Goal: Find specific page/section: Find specific page/section

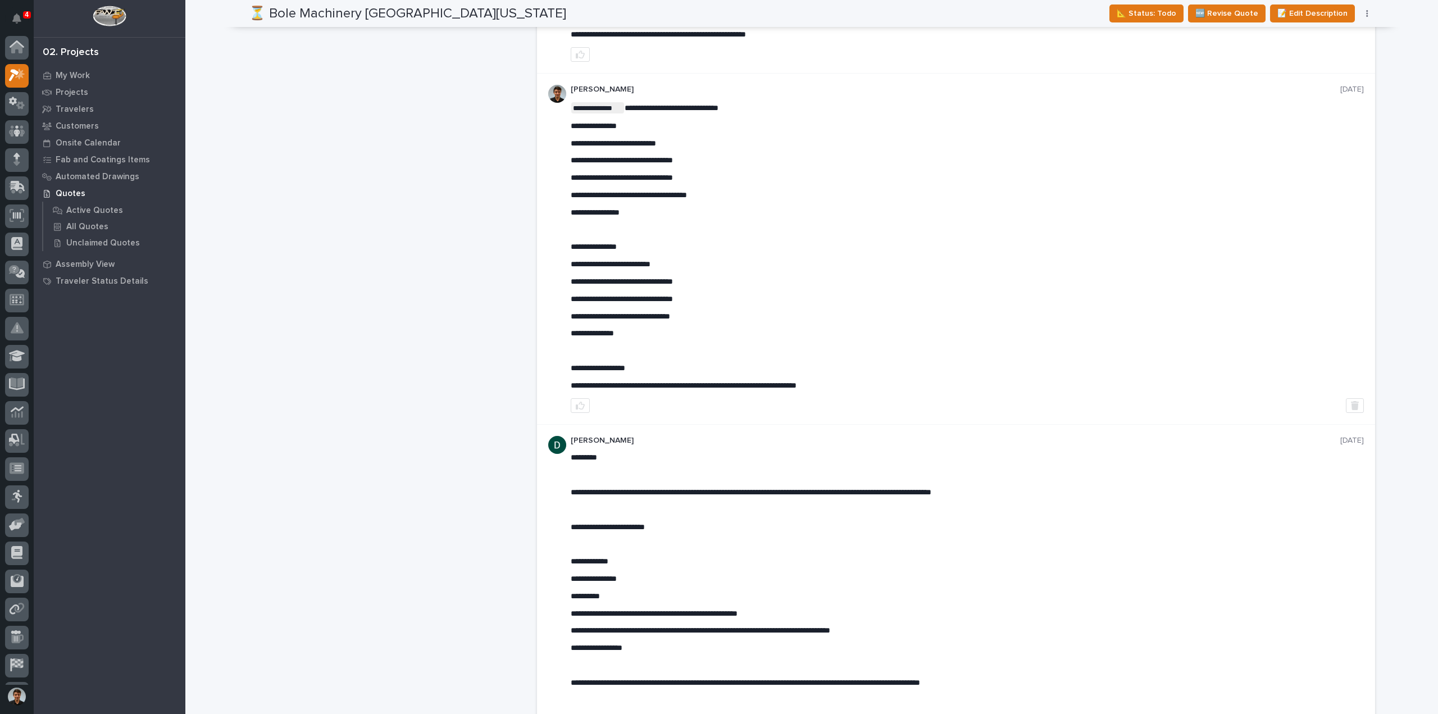
scroll to position [674, 0]
drag, startPoint x: 318, startPoint y: 136, endPoint x: 94, endPoint y: 12, distance: 255.5
click at [288, 117] on div "⏳ Bole Machinery New Florida Plant ← Back to My Quotes RFQ Number RFQ11677 Proj…" at bounding box center [388, 126] width 279 height 1491
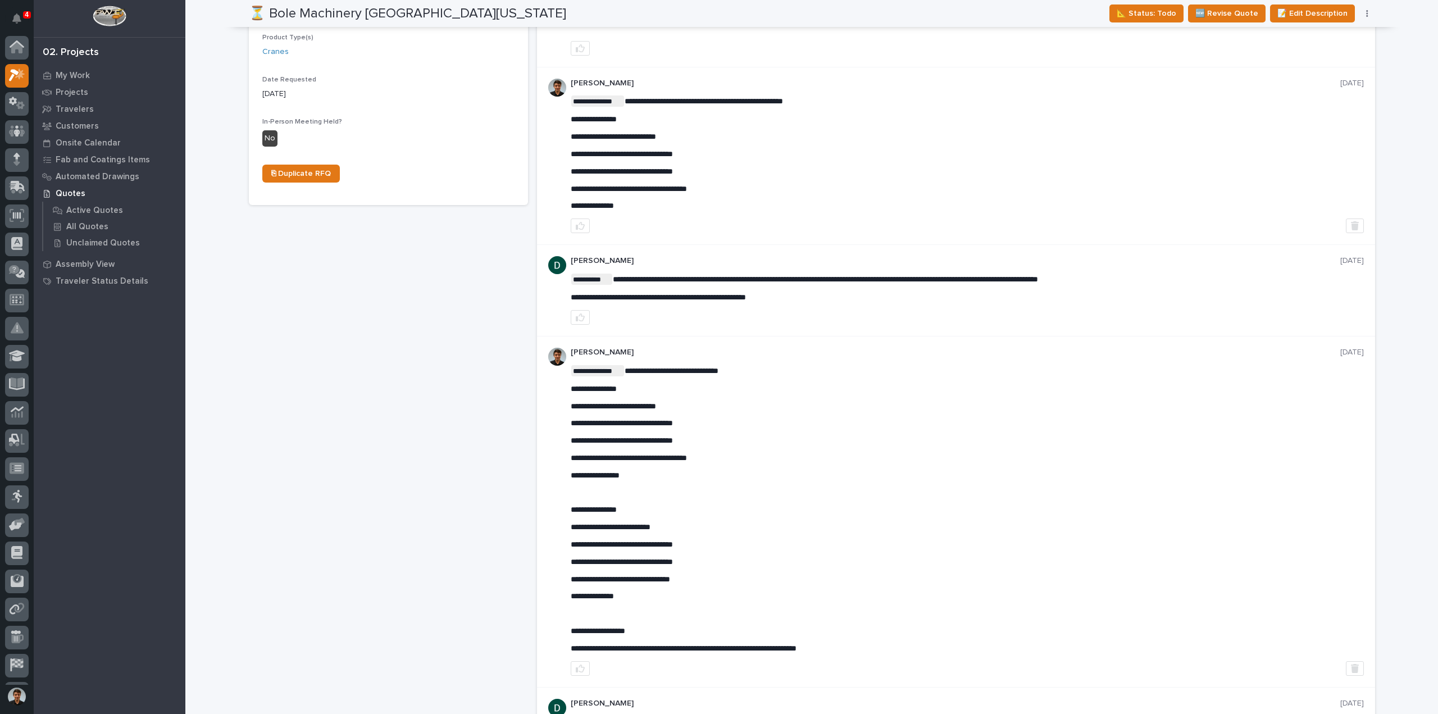
scroll to position [393, 0]
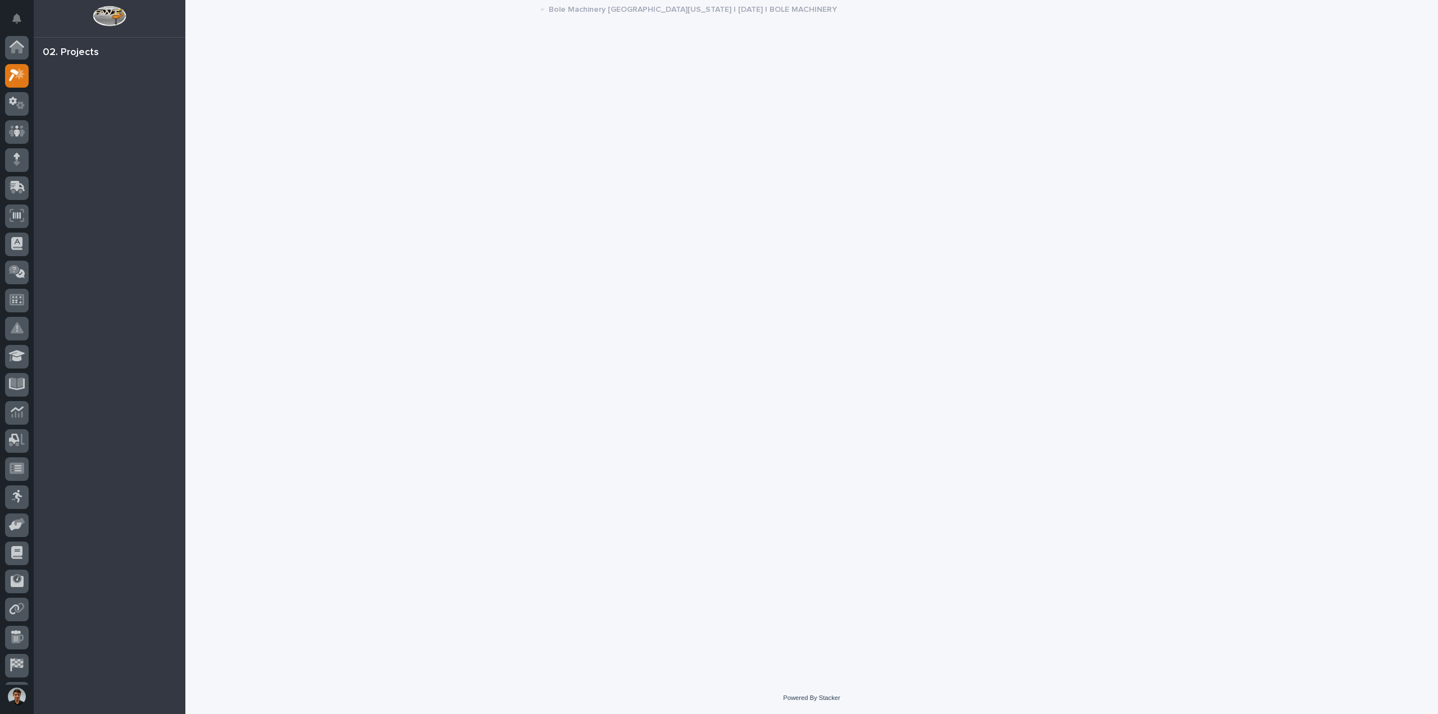
scroll to position [25, 0]
